Goal: Task Accomplishment & Management: Use online tool/utility

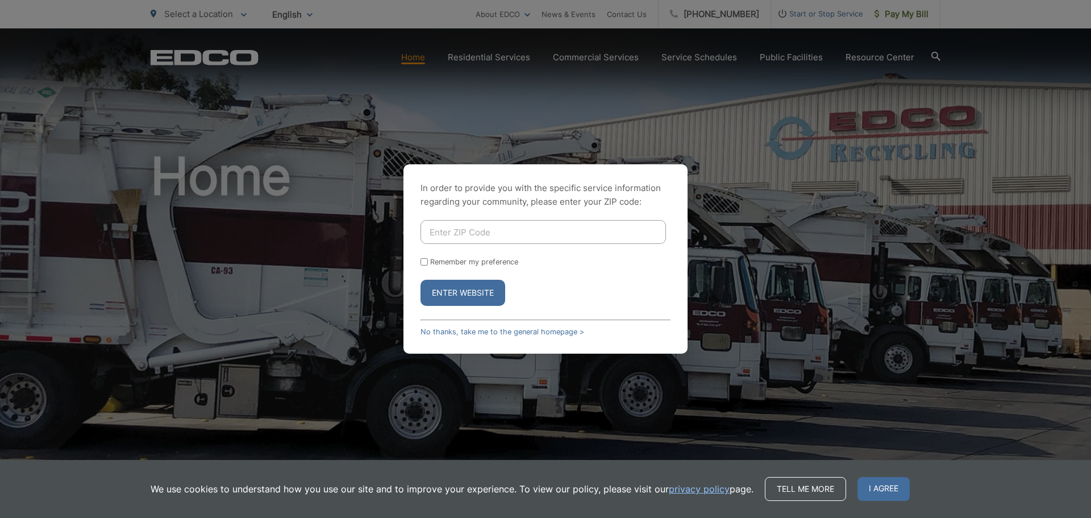
click at [468, 232] on input "Enter ZIP Code" at bounding box center [542, 232] width 245 height 24
type input "92024"
click at [420, 280] on button "Enter Website" at bounding box center [462, 293] width 85 height 26
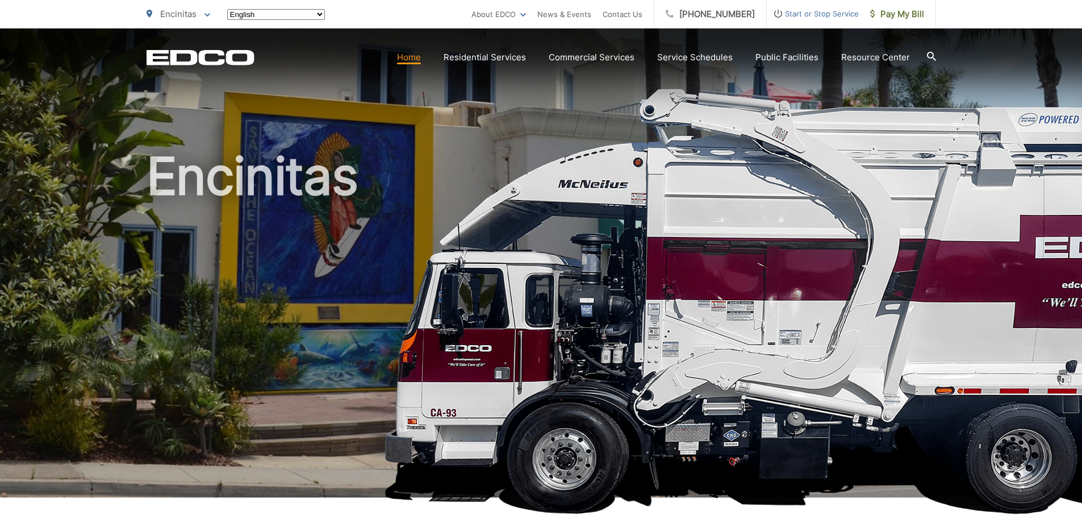
scroll to position [284, 0]
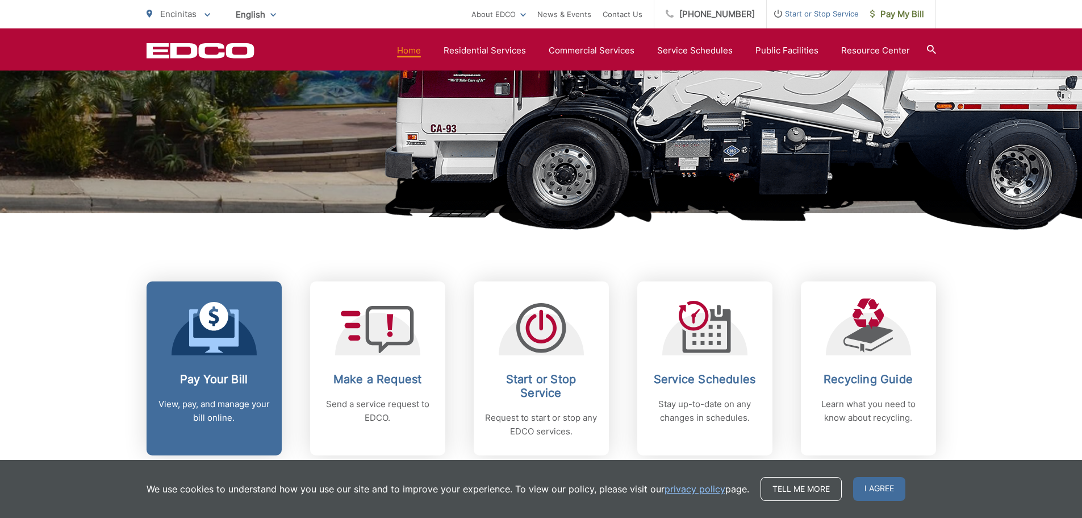
click at [197, 373] on h2 "Pay Your Bill" at bounding box center [214, 379] width 113 height 14
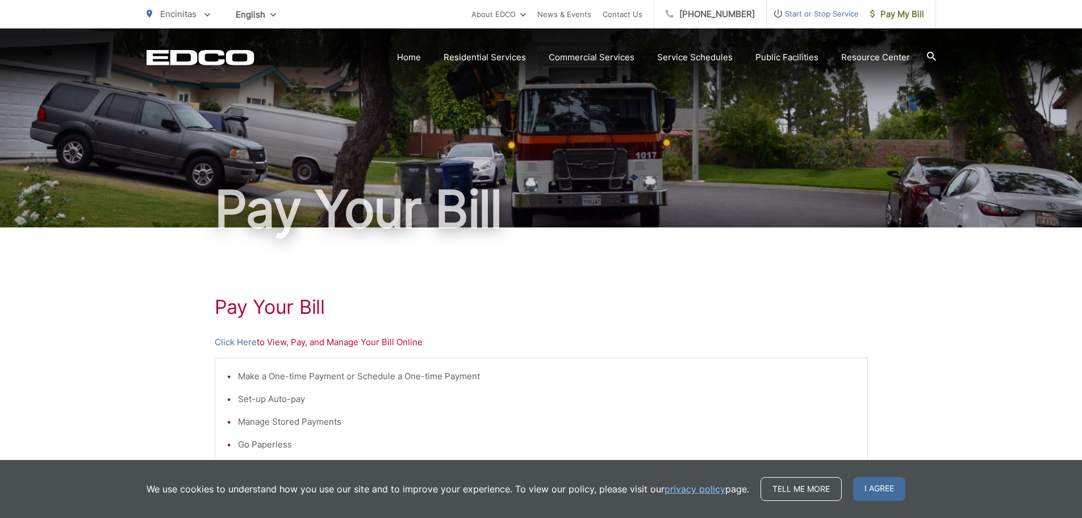
scroll to position [227, 0]
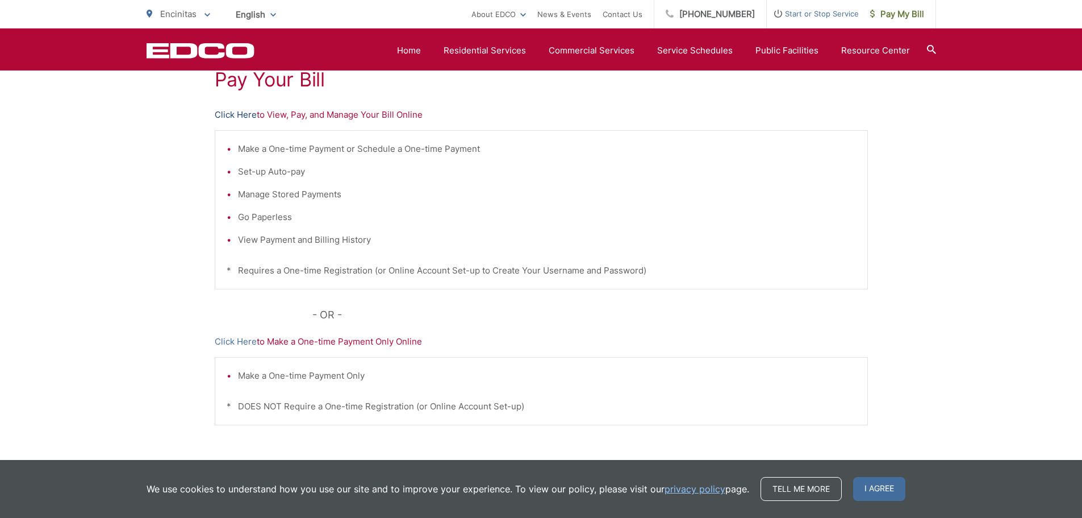
click at [229, 115] on link "Click Here" at bounding box center [236, 115] width 42 height 14
